Goal: Navigation & Orientation: Find specific page/section

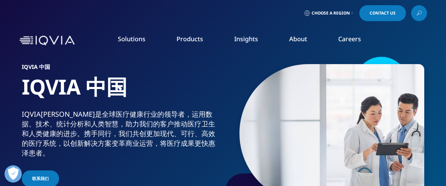
click at [211, 17] on div "Choose a Region Contact Us" at bounding box center [223, 13] width 408 height 16
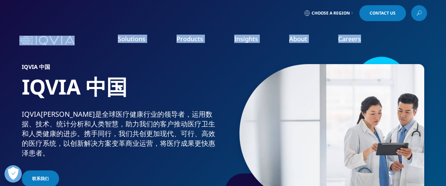
drag, startPoint x: 422, startPoint y: 12, endPoint x: 233, endPoint y: 69, distance: 197.8
click at [237, 57] on div "Clear Search Loading Choose a Region Contact Us" at bounding box center [223, 28] width 446 height 57
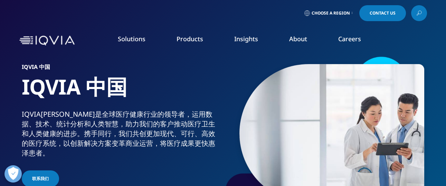
click at [210, 20] on div "Choose a Region Contact Us" at bounding box center [223, 13] width 408 height 16
click at [151, 86] on link "Clinical Research" at bounding box center [169, 87] width 99 height 8
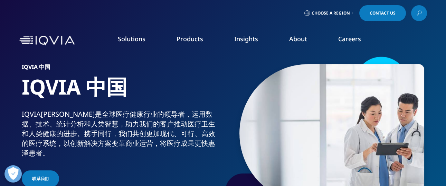
click at [350, 39] on link "Careers" at bounding box center [349, 39] width 23 height 8
click at [30, 87] on link "Overview" at bounding box center [63, 87] width 99 height 8
